Goal: Book appointment/travel/reservation

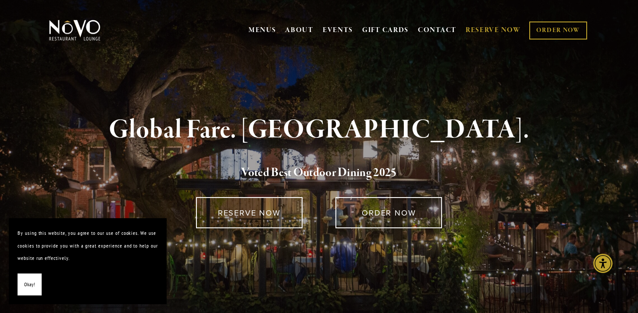
click at [496, 27] on link "RESERVE NOW" at bounding box center [493, 30] width 55 height 17
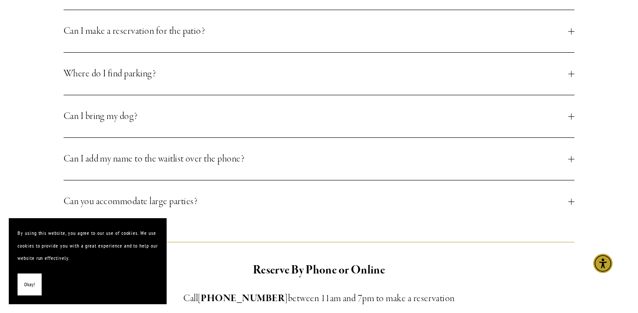
scroll to position [432, 0]
click at [26, 296] on section "By using this website, you agree to our use of cookies. We use cookies to provi…" at bounding box center [88, 261] width 158 height 86
click at [29, 286] on span "Okay!" at bounding box center [29, 284] width 11 height 13
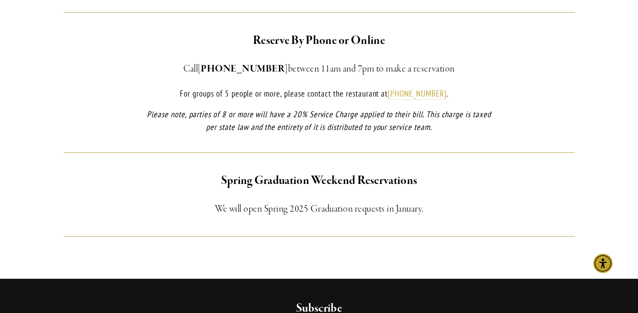
scroll to position [654, 0]
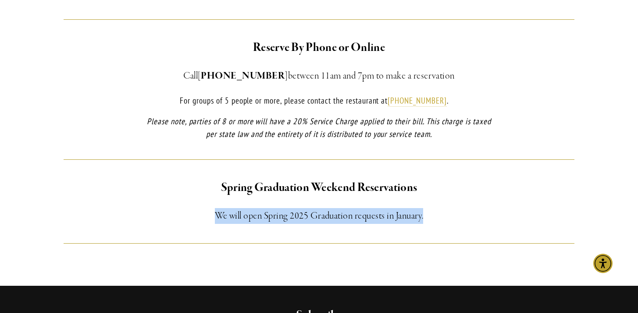
drag, startPoint x: 211, startPoint y: 214, endPoint x: 313, endPoint y: 226, distance: 102.0
click at [313, 226] on div "Spring Graduation Weekend Reservations We will open Spring 2025 Graduation requ…" at bounding box center [319, 201] width 526 height 60
copy h3 "We will open Spring 2025 Graduation requests in January."
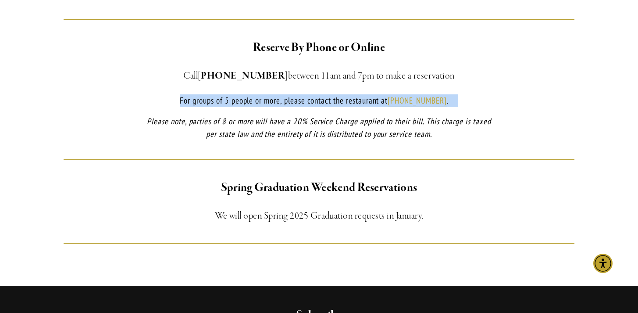
drag, startPoint x: 183, startPoint y: 101, endPoint x: 455, endPoint y: 100, distance: 271.9
click at [455, 100] on p "For groups of 5 people or more, please contact the restaurant at [PHONE_NUMBER]…" at bounding box center [318, 100] width 357 height 13
copy p "For groups of 5 people or more, please contact the restaurant at [PHONE_NUMBER]…"
